Goal: Check status

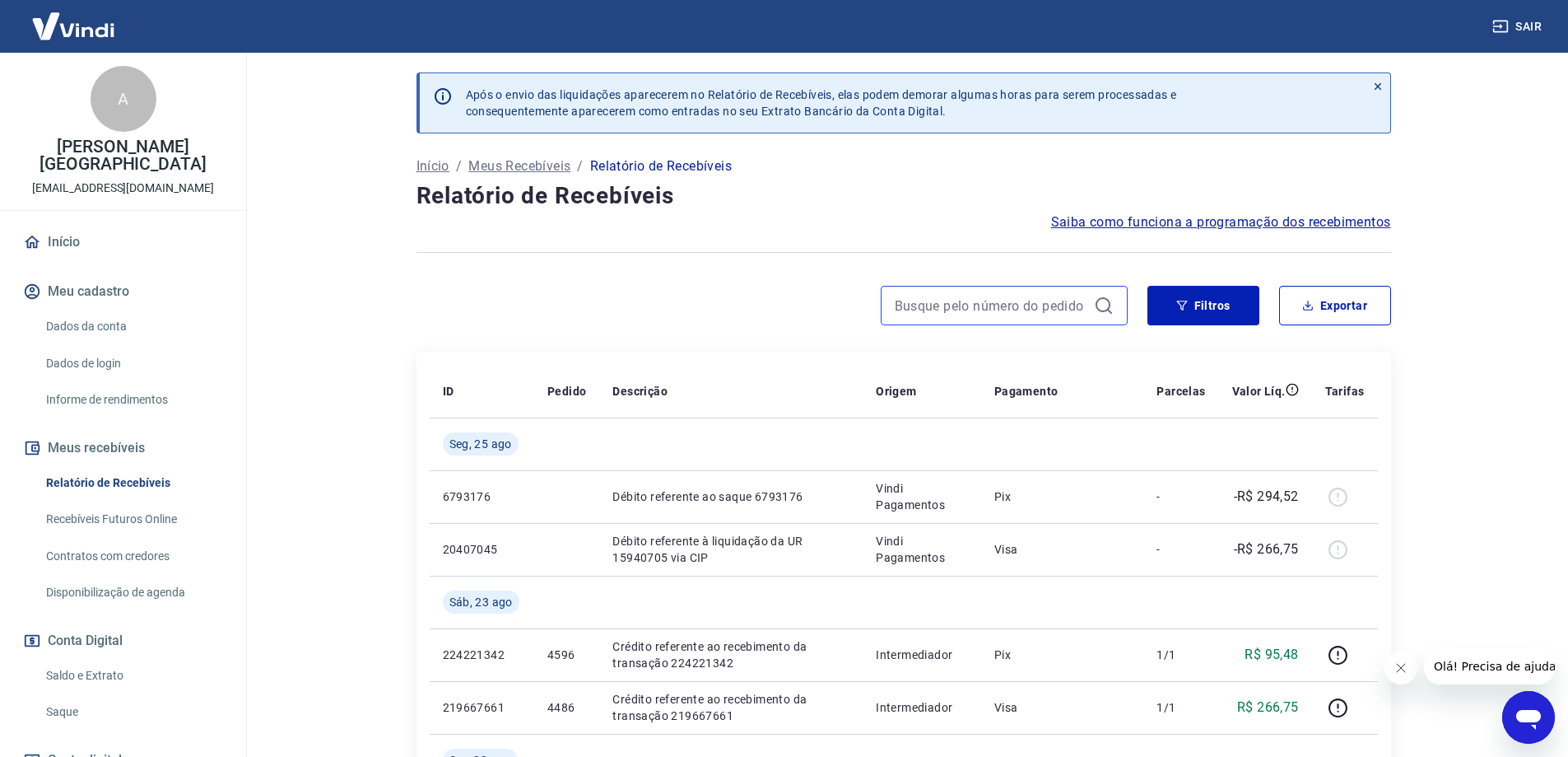
click at [1022, 304] on input at bounding box center [991, 306] width 193 height 25
click at [921, 314] on input at bounding box center [991, 306] width 193 height 25
click at [1003, 306] on input "4600" at bounding box center [991, 306] width 193 height 25
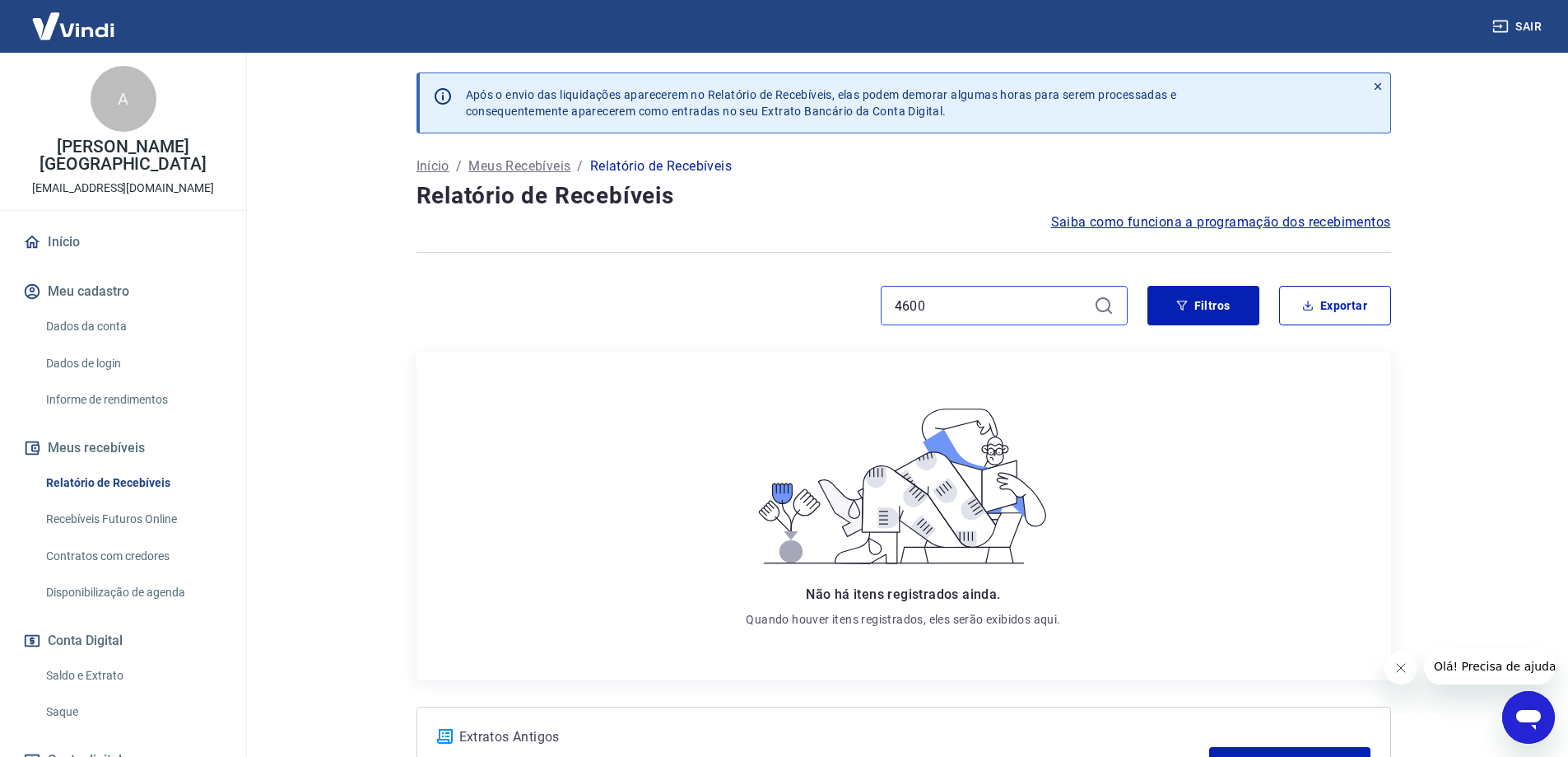
drag, startPoint x: 1003, startPoint y: 306, endPoint x: 838, endPoint y: 319, distance: 165.5
click at [838, 319] on div "4600" at bounding box center [772, 306] width 711 height 39
drag, startPoint x: 983, startPoint y: 307, endPoint x: 829, endPoint y: 323, distance: 154.8
click at [829, 323] on div "4602" at bounding box center [772, 306] width 711 height 39
drag, startPoint x: 965, startPoint y: 303, endPoint x: 818, endPoint y: 310, distance: 147.2
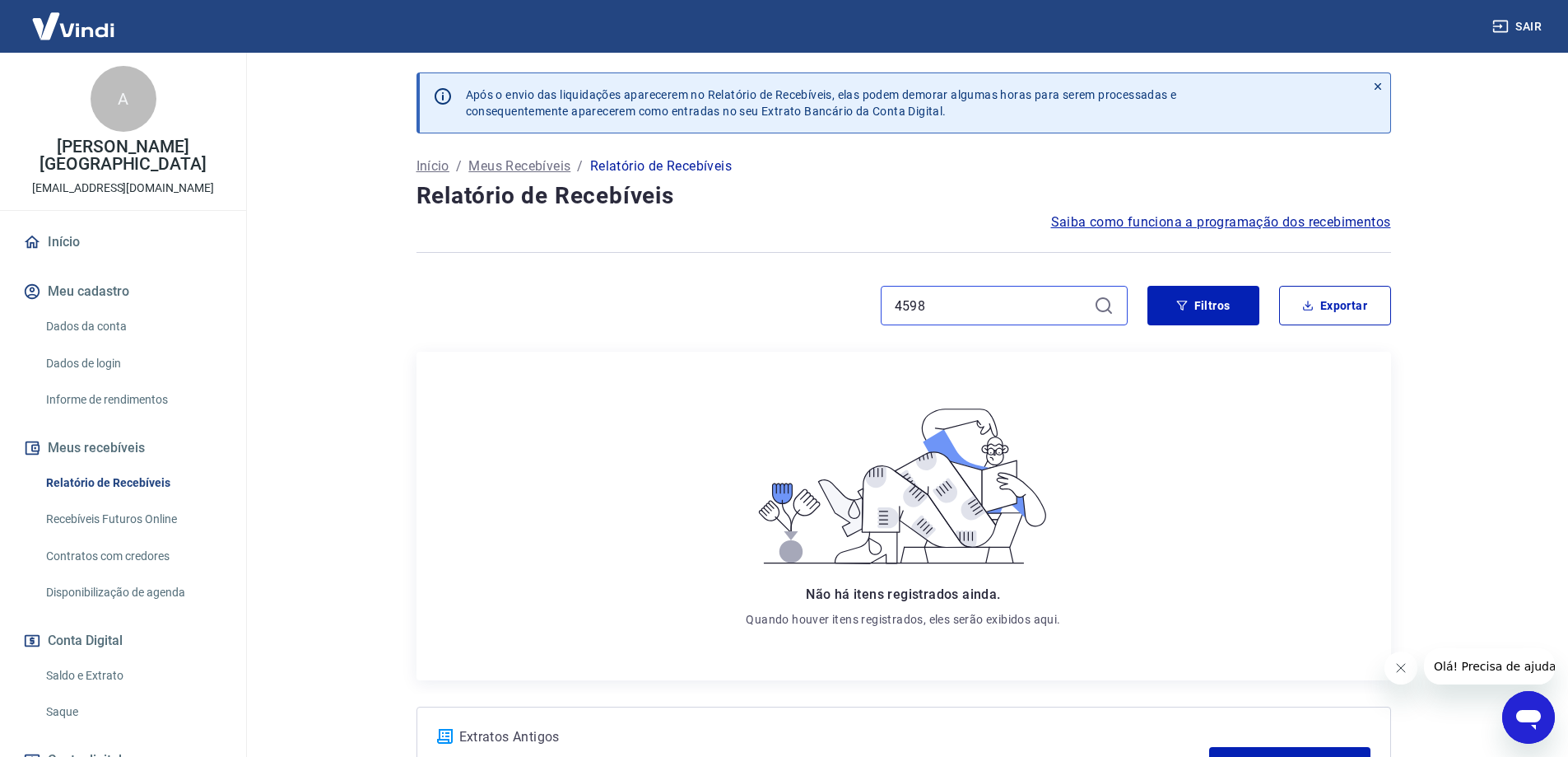
click at [818, 310] on div "4598" at bounding box center [772, 306] width 711 height 39
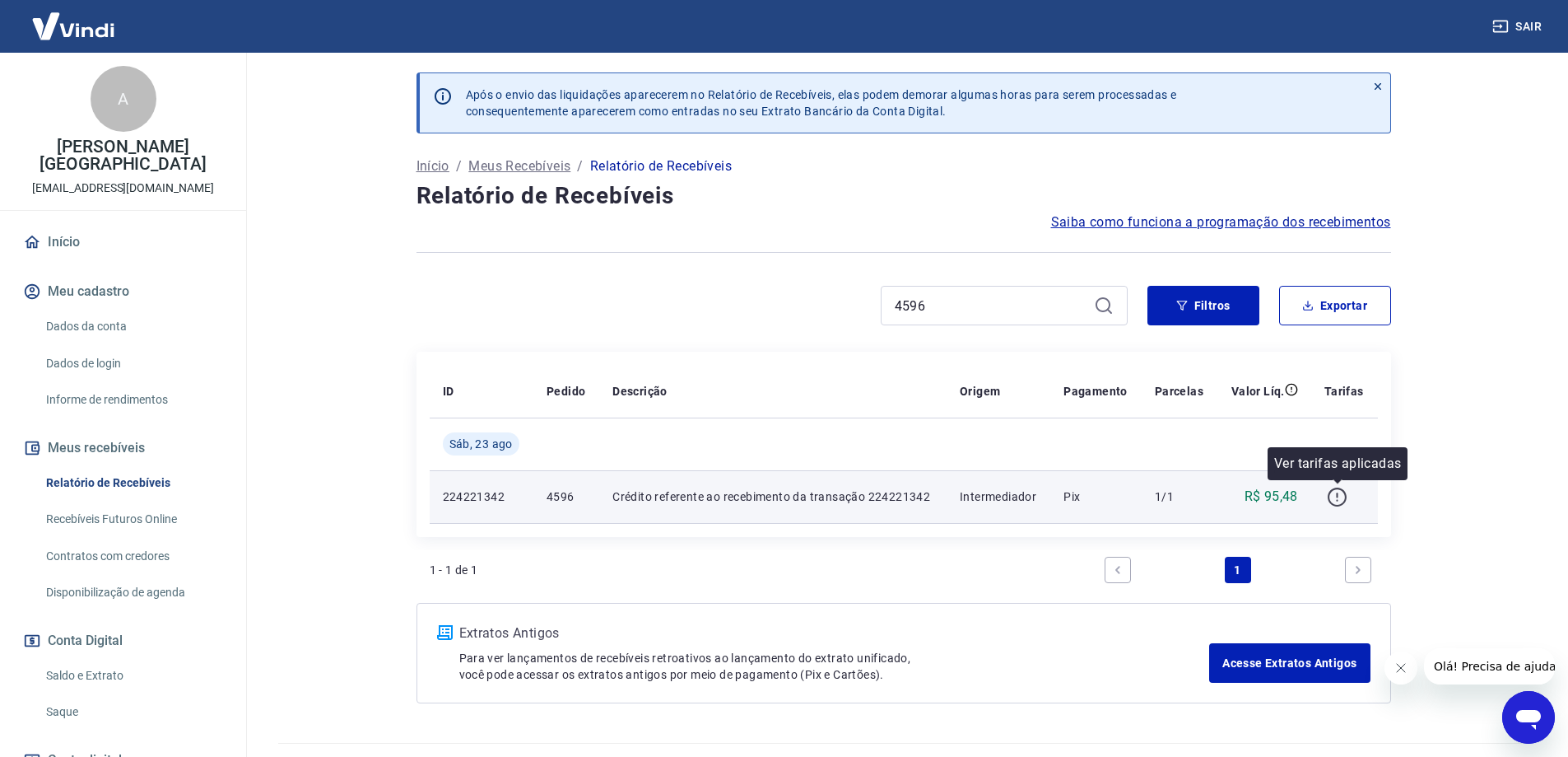
click at [1333, 501] on icon "button" at bounding box center [1337, 497] width 21 height 21
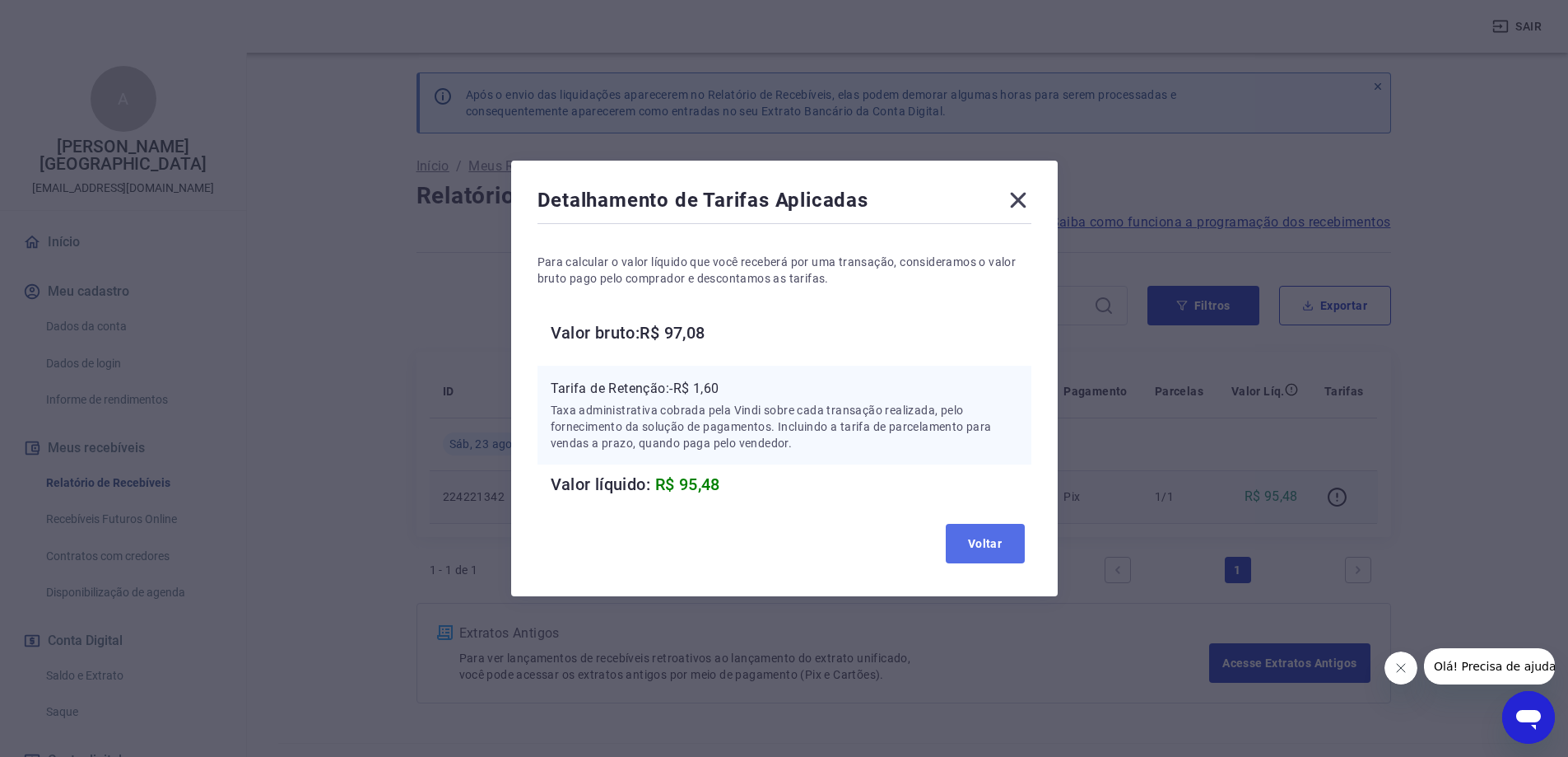
click at [978, 548] on button "Voltar" at bounding box center [986, 543] width 79 height 39
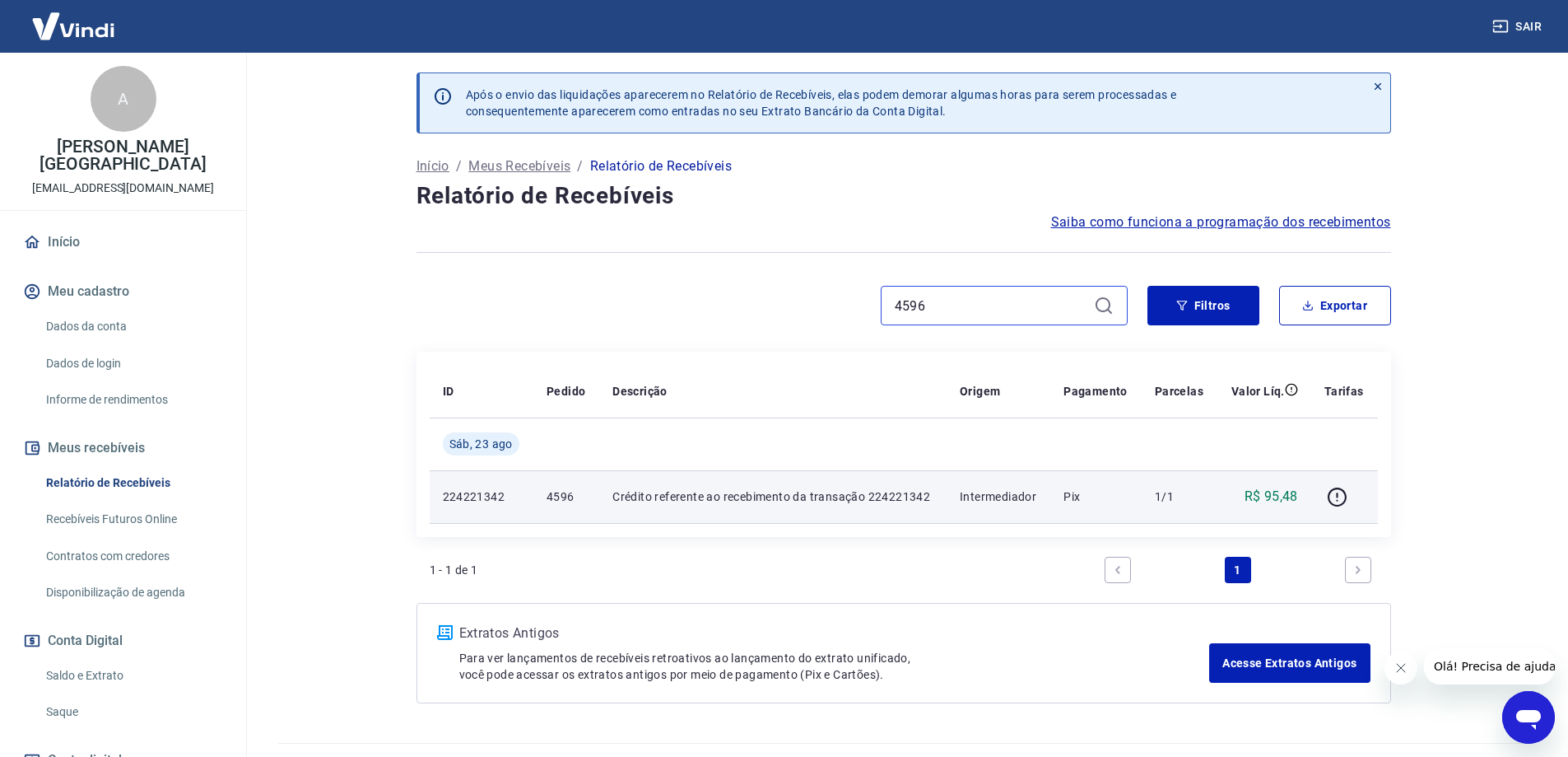
drag, startPoint x: 968, startPoint y: 310, endPoint x: 813, endPoint y: 309, distance: 155.0
click at [813, 309] on div "4596" at bounding box center [772, 306] width 711 height 39
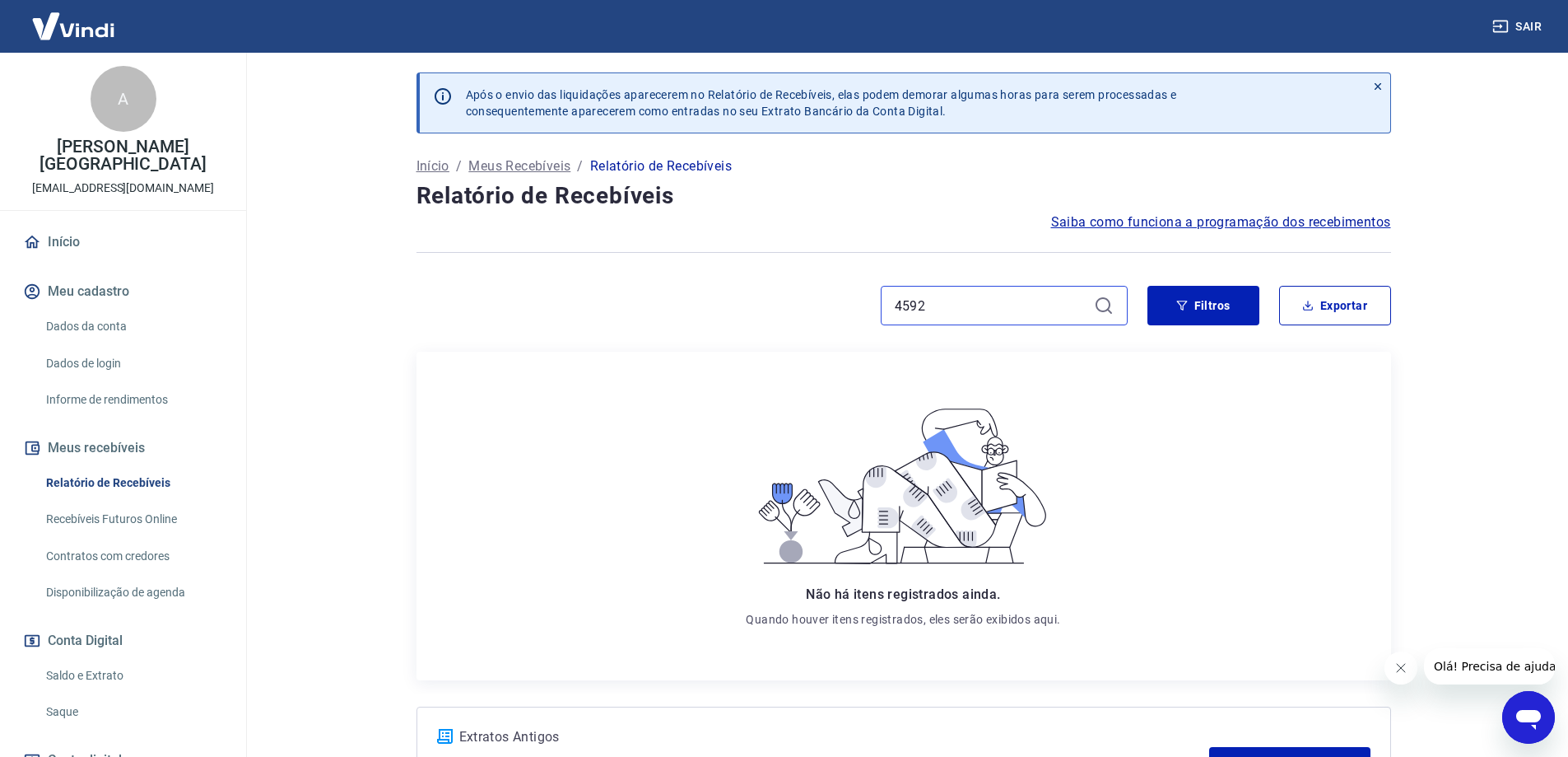
type input "4592"
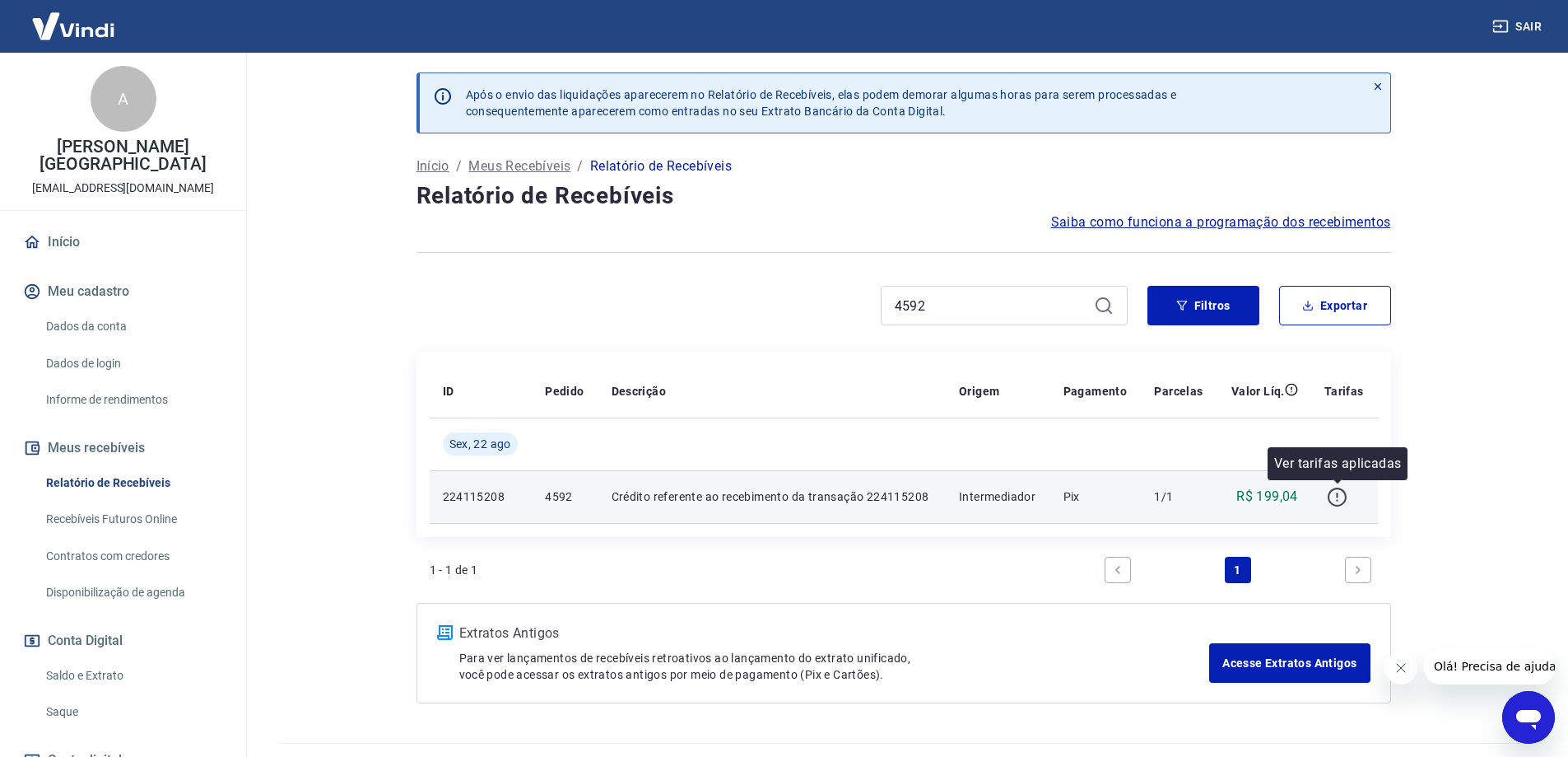
click at [1337, 500] on icon "button" at bounding box center [1337, 497] width 21 height 21
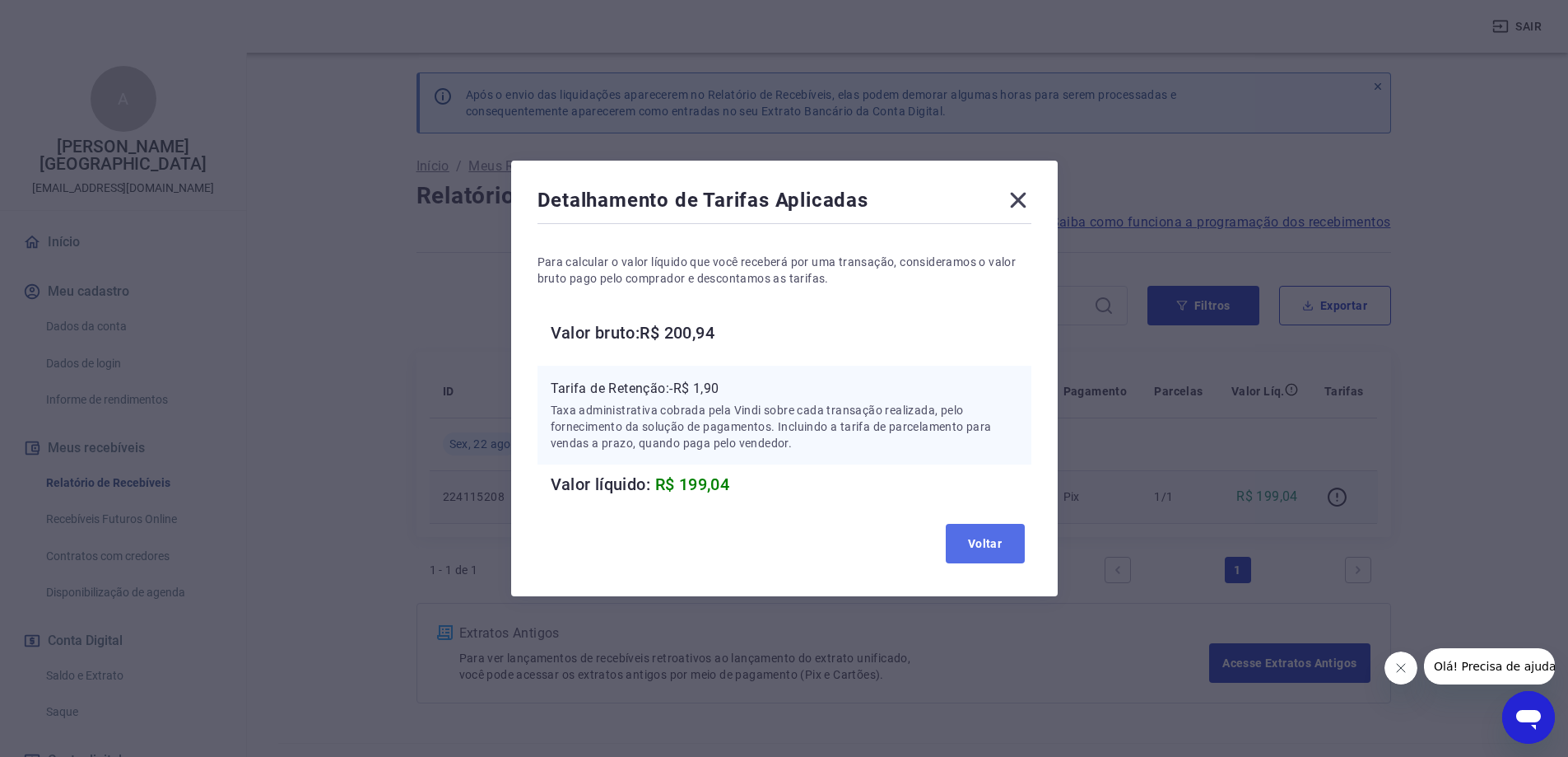
click at [1006, 554] on button "Voltar" at bounding box center [986, 543] width 79 height 39
